Goal: Task Accomplishment & Management: Use online tool/utility

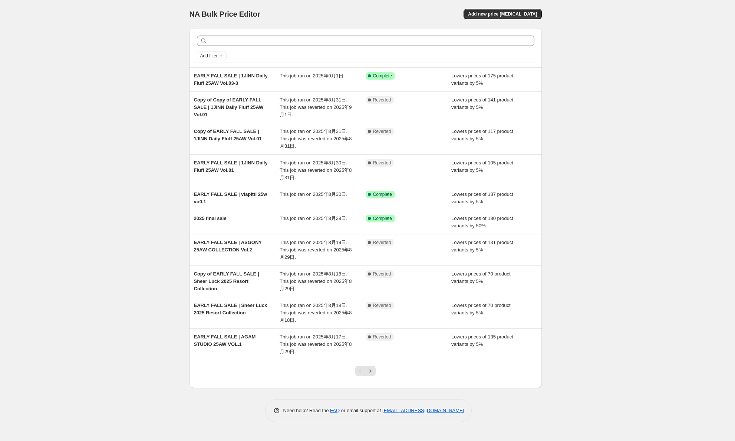
drag, startPoint x: 394, startPoint y: 54, endPoint x: 341, endPoint y: 9, distance: 69.1
click at [341, 9] on div "NA Bulk Price Editor" at bounding box center [273, 14] width 169 height 10
click at [286, 219] on span "This job ran on 2025年8月28日." at bounding box center [313, 219] width 68 height 6
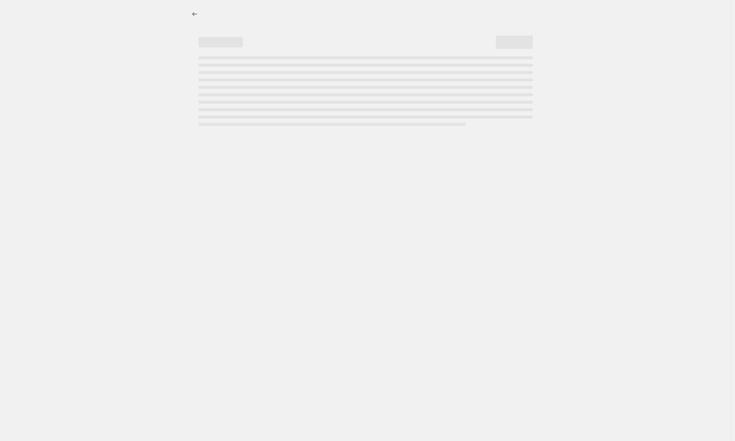
select select "percentage"
select select "collection"
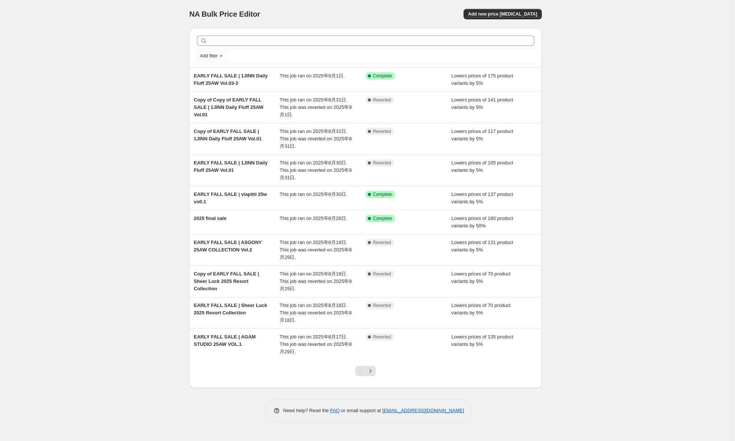
click at [411, 218] on div "Success Complete Complete" at bounding box center [402, 218] width 75 height 7
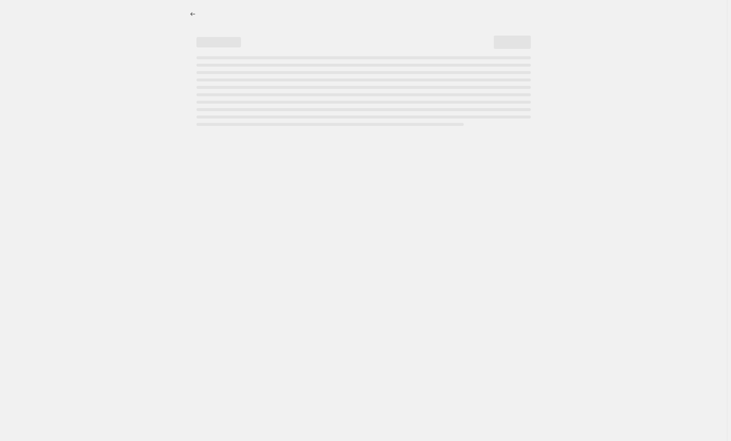
select select "percentage"
select select "collection"
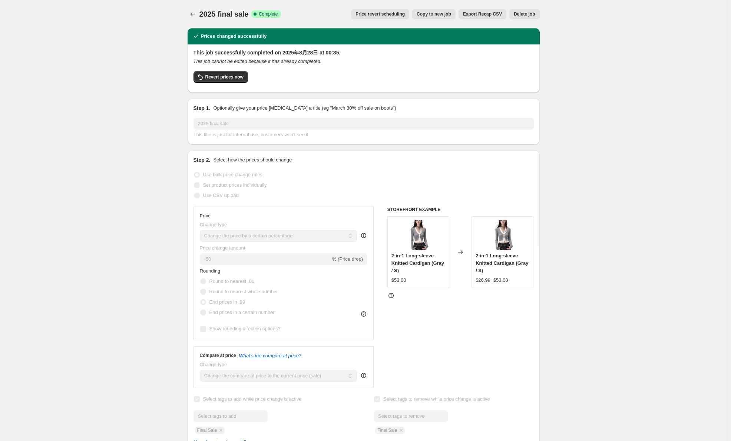
click at [220, 82] on button "Revert prices now" at bounding box center [220, 77] width 54 height 12
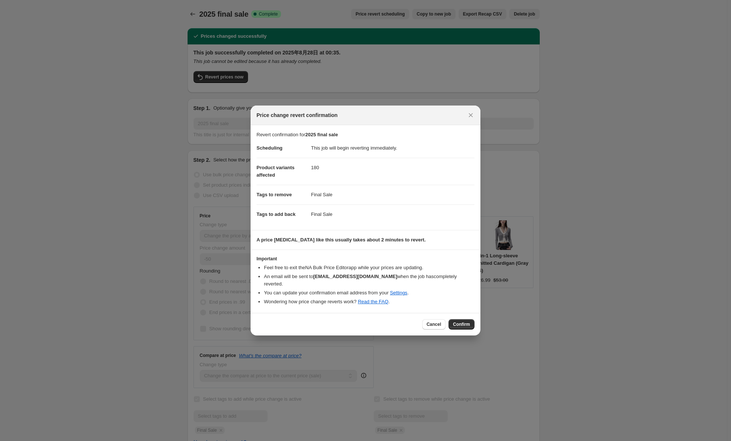
click at [466, 322] on span "Confirm" at bounding box center [461, 325] width 17 height 6
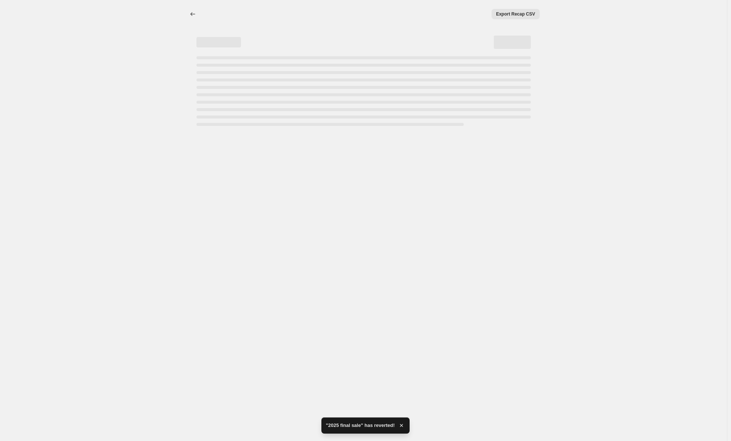
select select "percentage"
select select "collection"
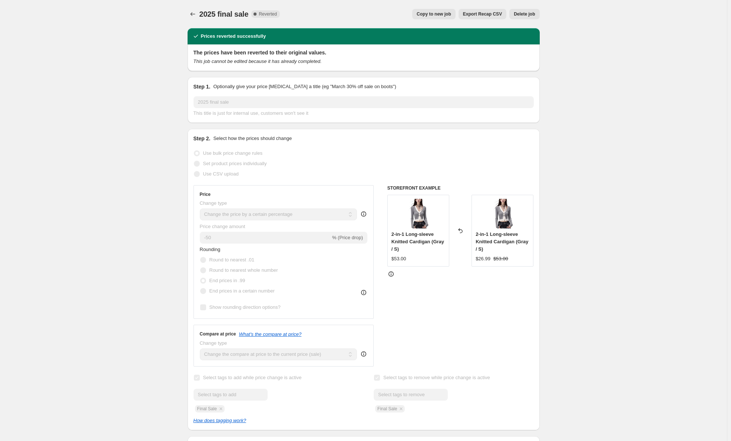
click at [438, 14] on span "Copy to new job" at bounding box center [434, 14] width 34 height 6
select select "percentage"
select select "collection"
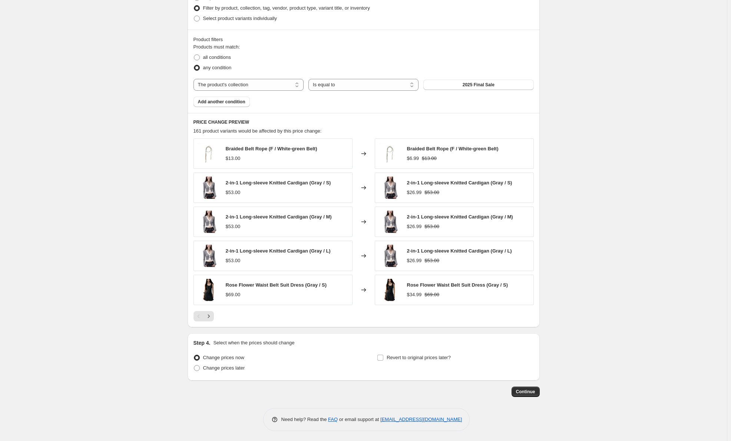
scroll to position [425, 0]
click at [521, 391] on span "Continue" at bounding box center [525, 391] width 19 height 6
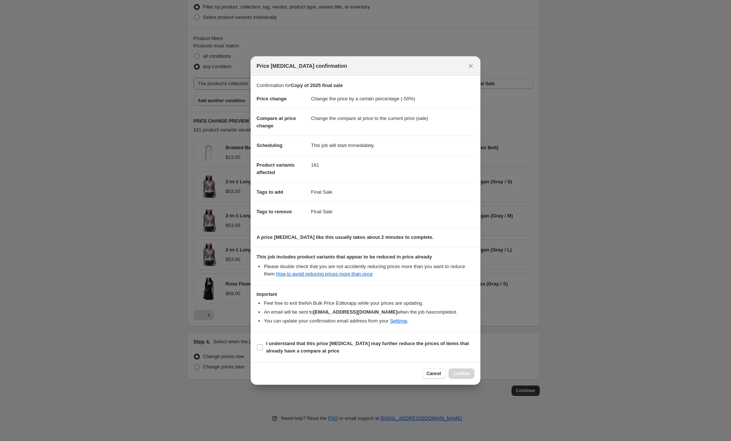
click at [286, 341] on b "I understand that this price change job may further reduce the prices of items …" at bounding box center [367, 347] width 203 height 13
click at [263, 345] on input "I understand that this price change job may further reduce the prices of items …" at bounding box center [260, 348] width 6 height 6
checkbox input "true"
click at [460, 373] on span "Confirm" at bounding box center [461, 374] width 17 height 6
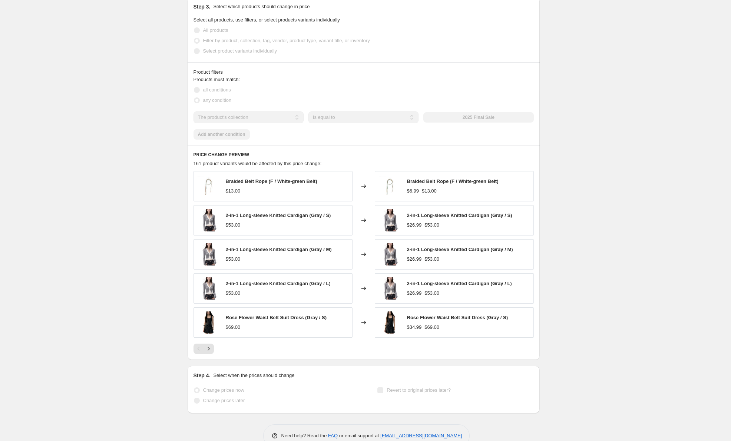
scroll to position [444, 0]
